Goal: Task Accomplishment & Management: Manage account settings

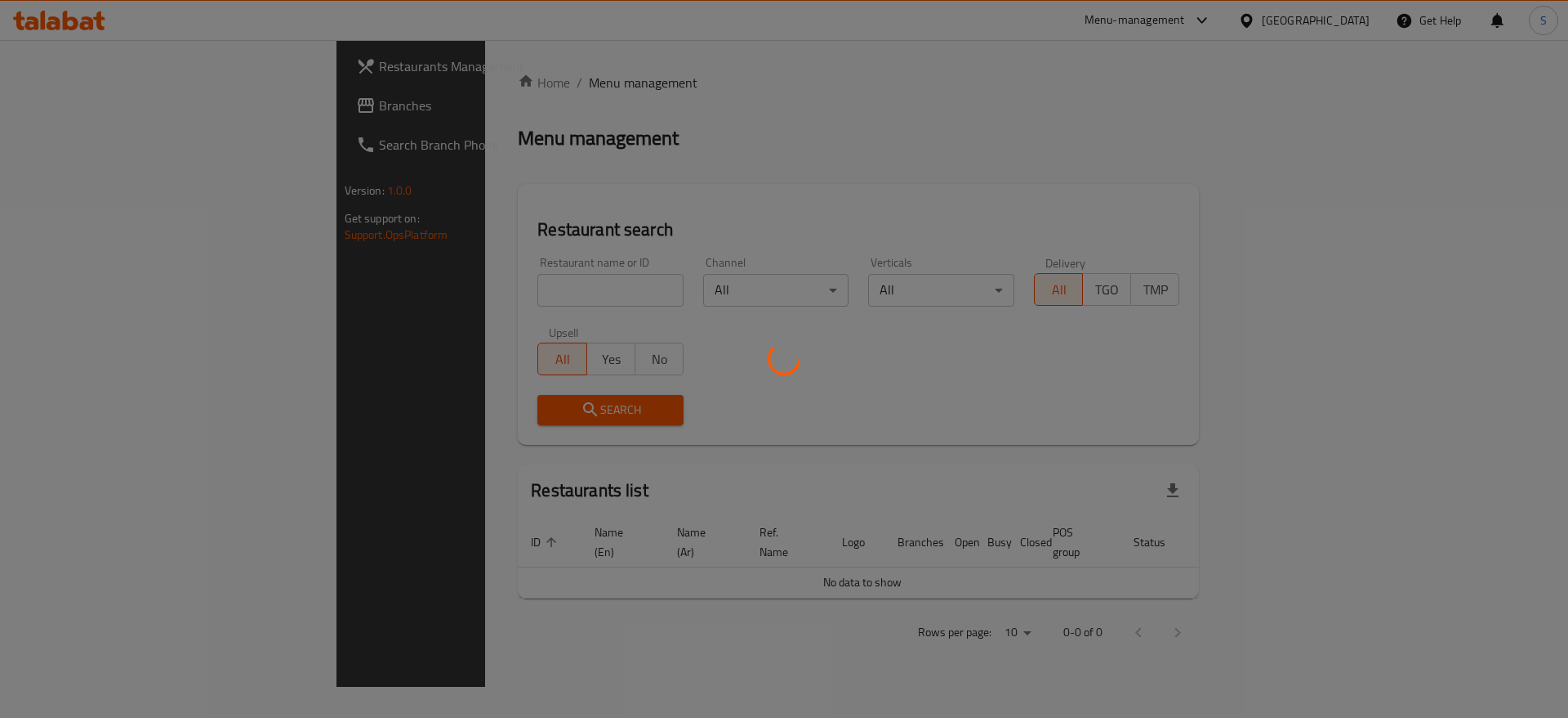
click at [459, 287] on div at bounding box center [784, 359] width 1568 height 718
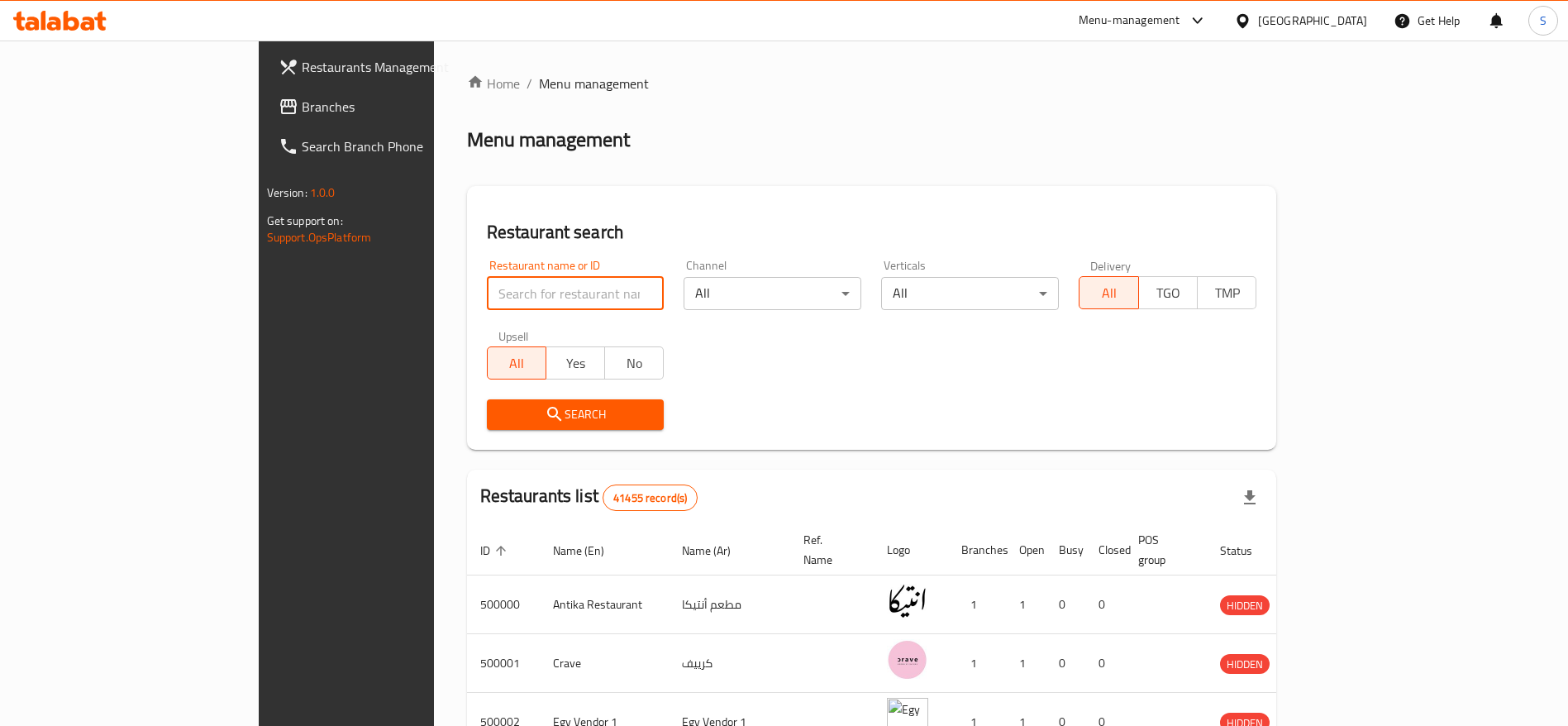
click at [487, 298] on input "search" at bounding box center [576, 293] width 178 height 33
type input "ة"
type input "mama kitchen"
click button "Search" at bounding box center [576, 414] width 178 height 31
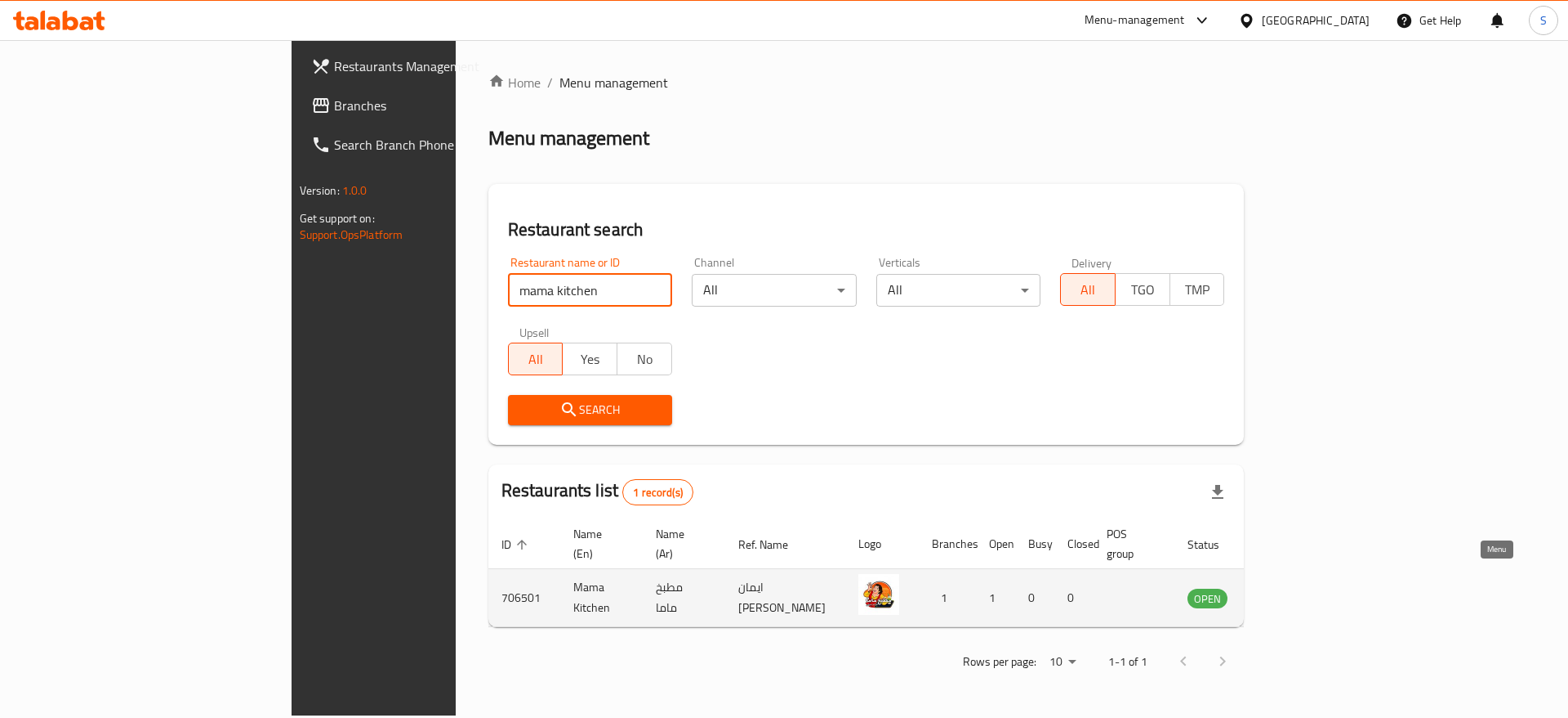
click at [1292, 592] on icon "enhanced table" at bounding box center [1283, 598] width 18 height 14
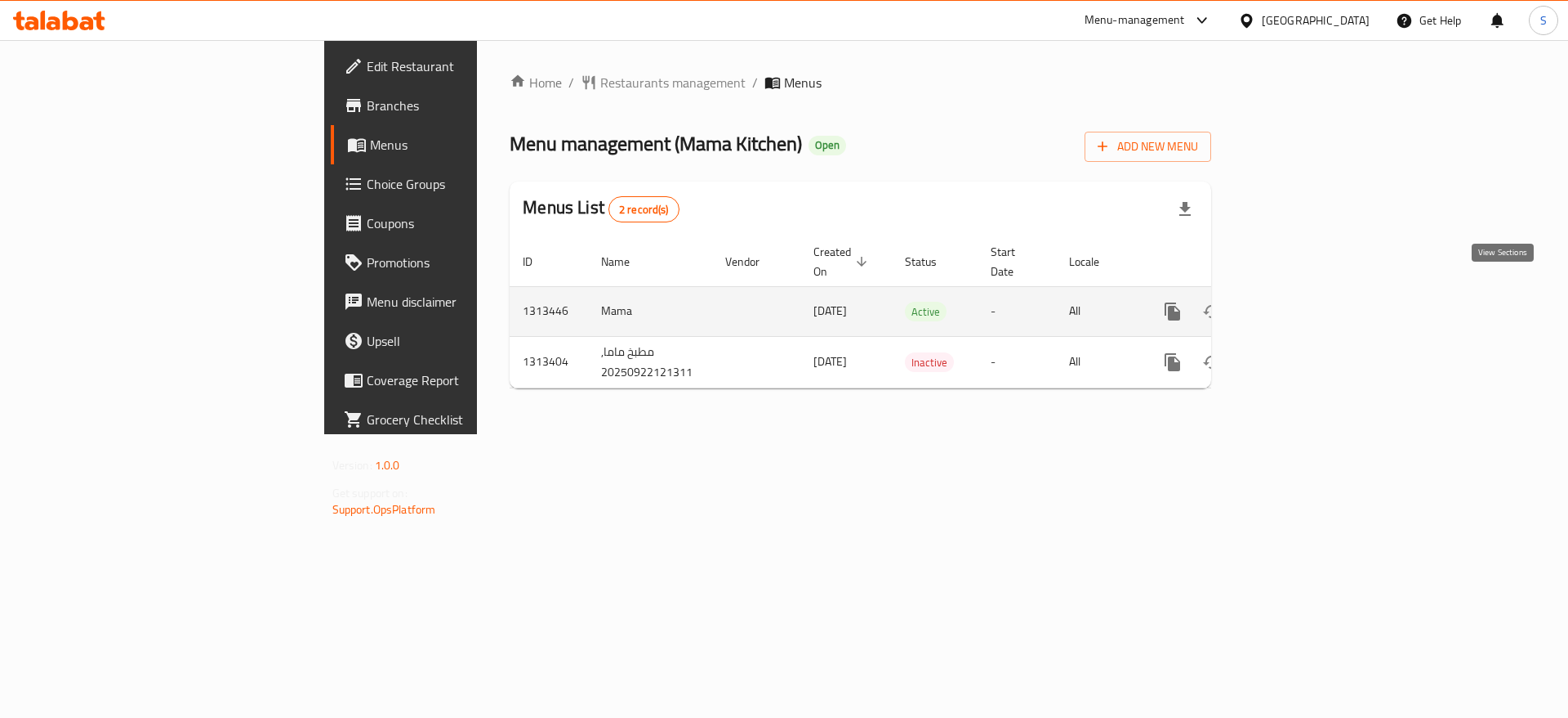
click at [1300, 302] on icon "enhanced table" at bounding box center [1291, 311] width 20 height 20
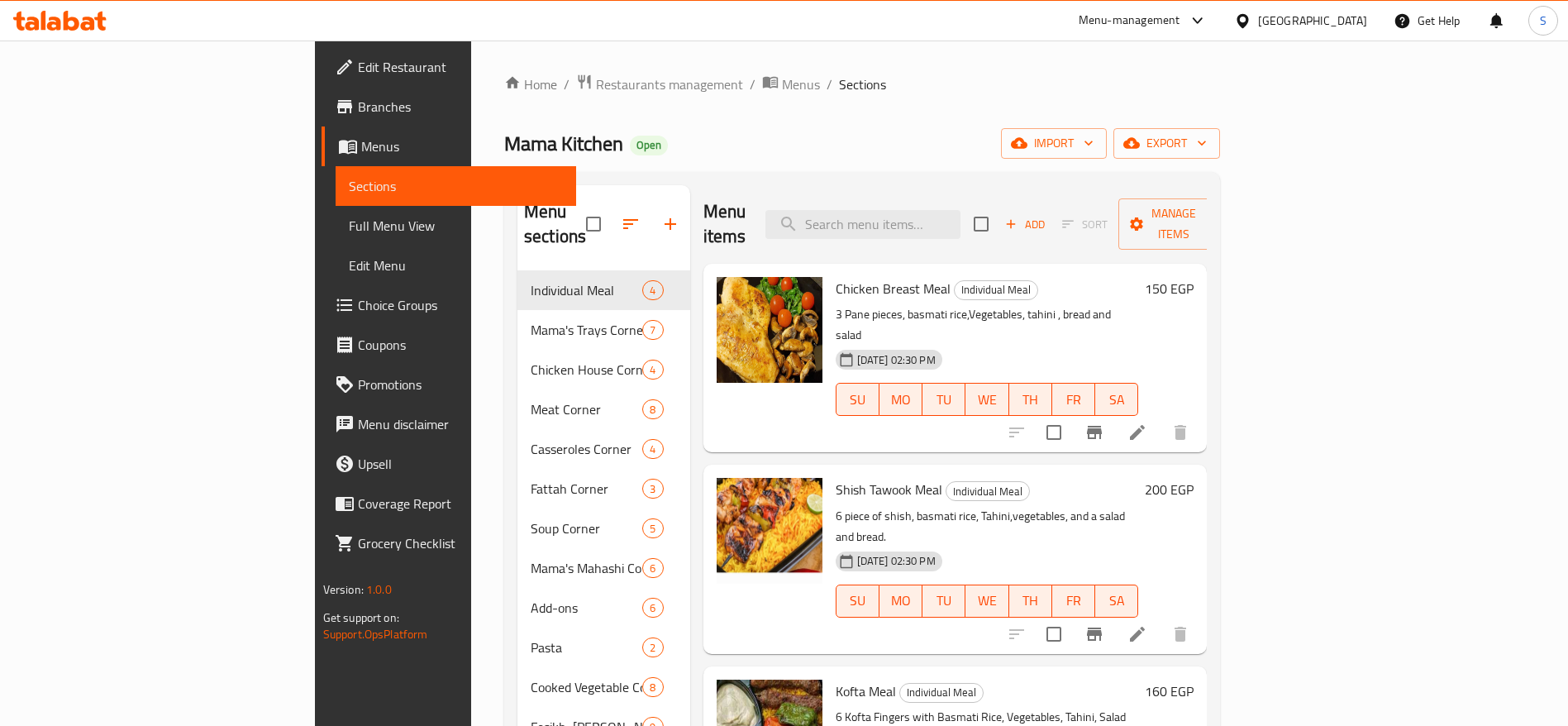
click at [696, 136] on div "Mama Kitchen Open import export" at bounding box center [862, 143] width 716 height 31
click at [908, 210] on input "search" at bounding box center [863, 224] width 195 height 29
click at [771, 165] on div "Home / Restaurants management / Menus / Sections Mama Kitchen Open import expor…" at bounding box center [862, 499] width 716 height 850
click at [680, 181] on div "Menu sections Individual Meal 4 Mama's Trays Corner 7 Chicken House Corner 4 Me…" at bounding box center [862, 548] width 716 height 752
click at [358, 74] on span "Edit Restaurant" at bounding box center [461, 67] width 206 height 20
